Goal: Download file/media

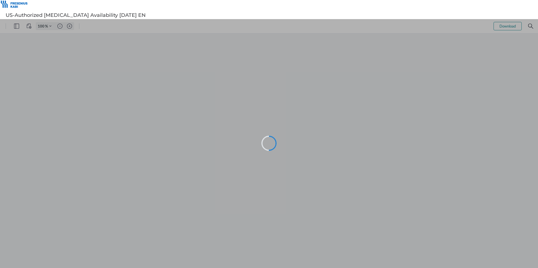
type input "105"
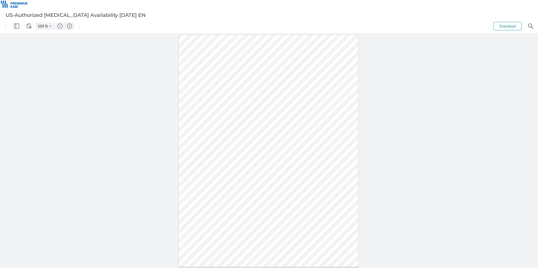
click at [502, 25] on button "Download" at bounding box center [508, 26] width 28 height 8
click at [70, 26] on img "Zoom in" at bounding box center [69, 26] width 5 height 5
type input "155"
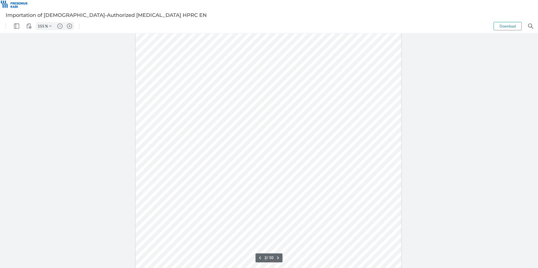
click at [503, 25] on button "Download" at bounding box center [508, 26] width 28 height 8
type input "3"
